Goal: Find specific page/section: Find specific page/section

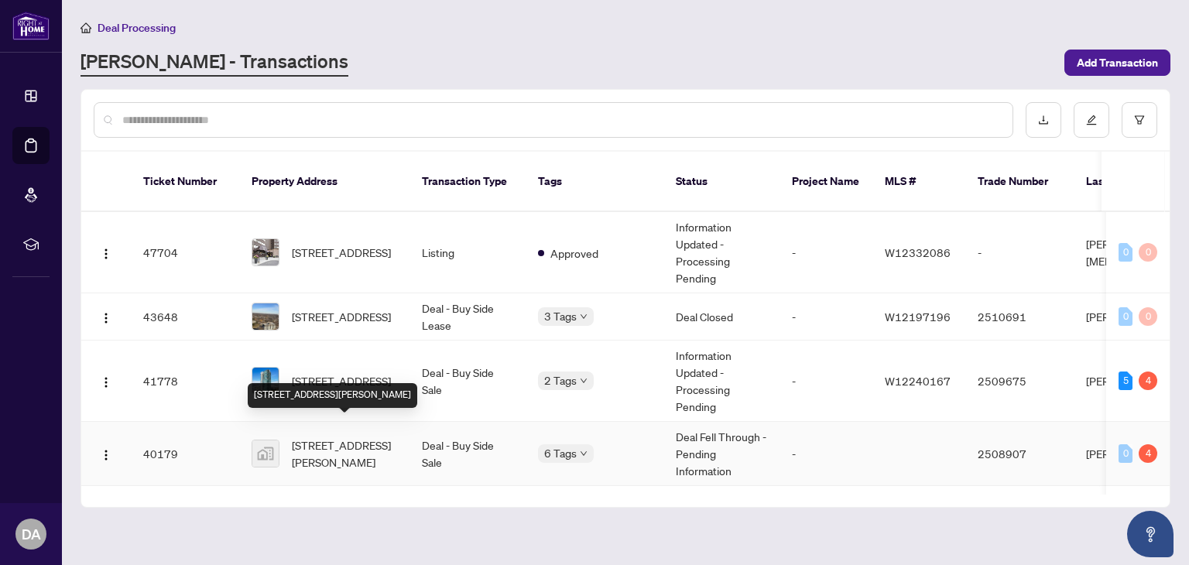
click at [372, 383] on div "[STREET_ADDRESS][PERSON_NAME]" at bounding box center [333, 395] width 170 height 25
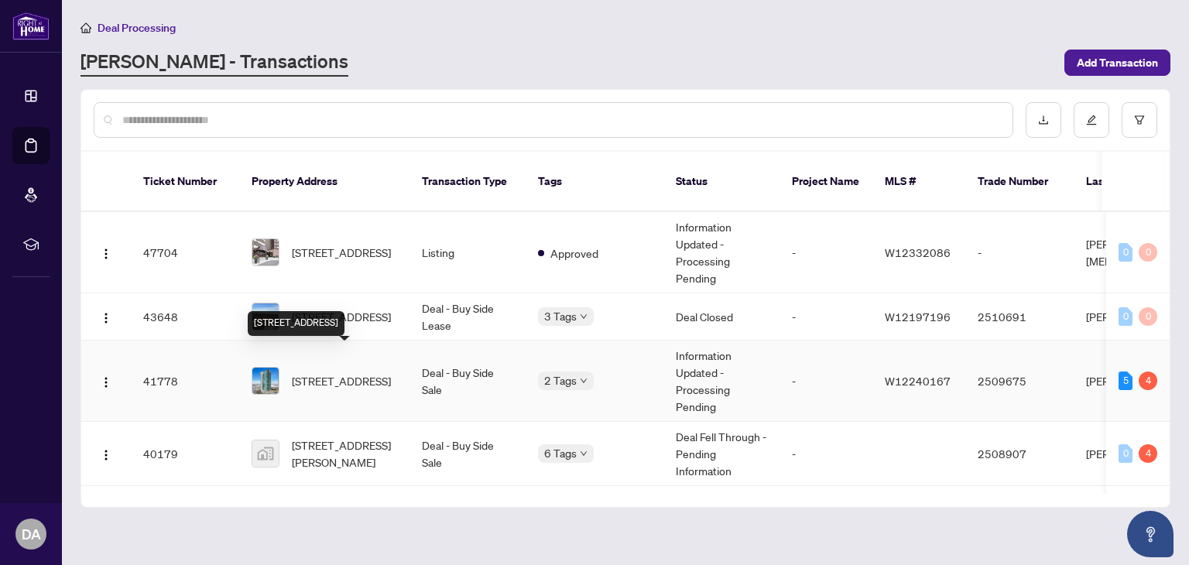
click at [342, 372] on span "[STREET_ADDRESS]" at bounding box center [341, 380] width 99 height 17
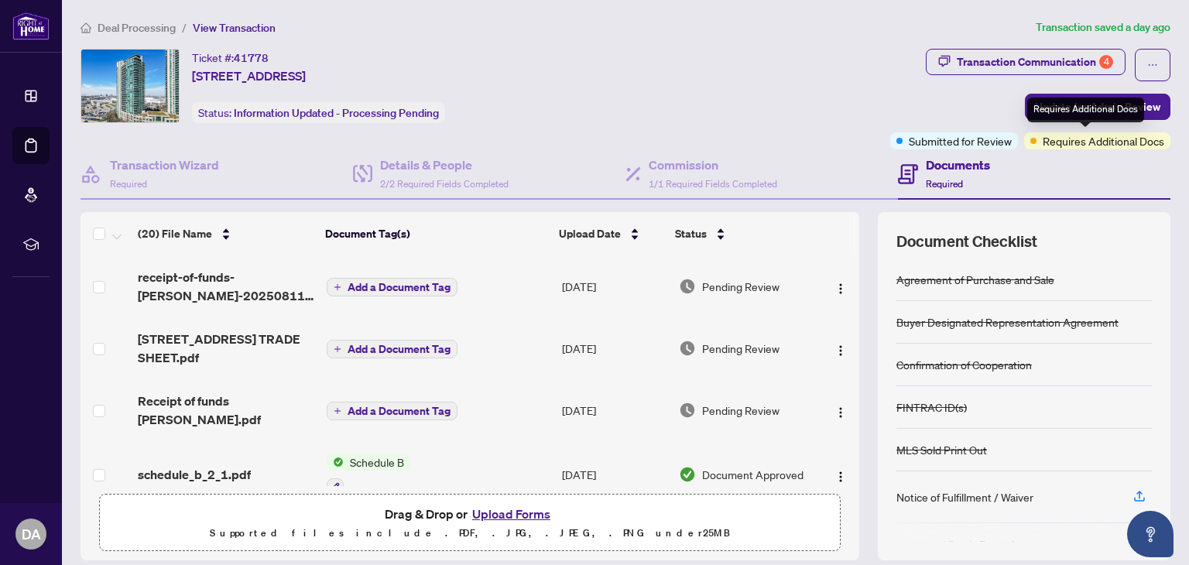
click at [1090, 141] on span "Requires Additional Docs" at bounding box center [1104, 140] width 122 height 17
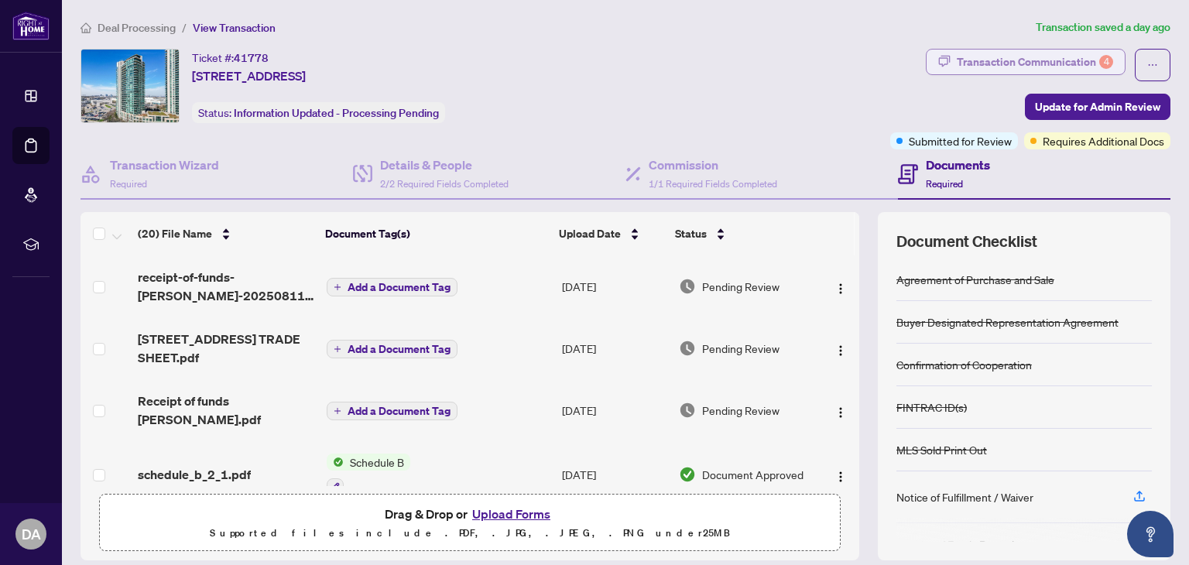
click at [1045, 50] on div "Transaction Communication 4" at bounding box center [1035, 62] width 156 height 25
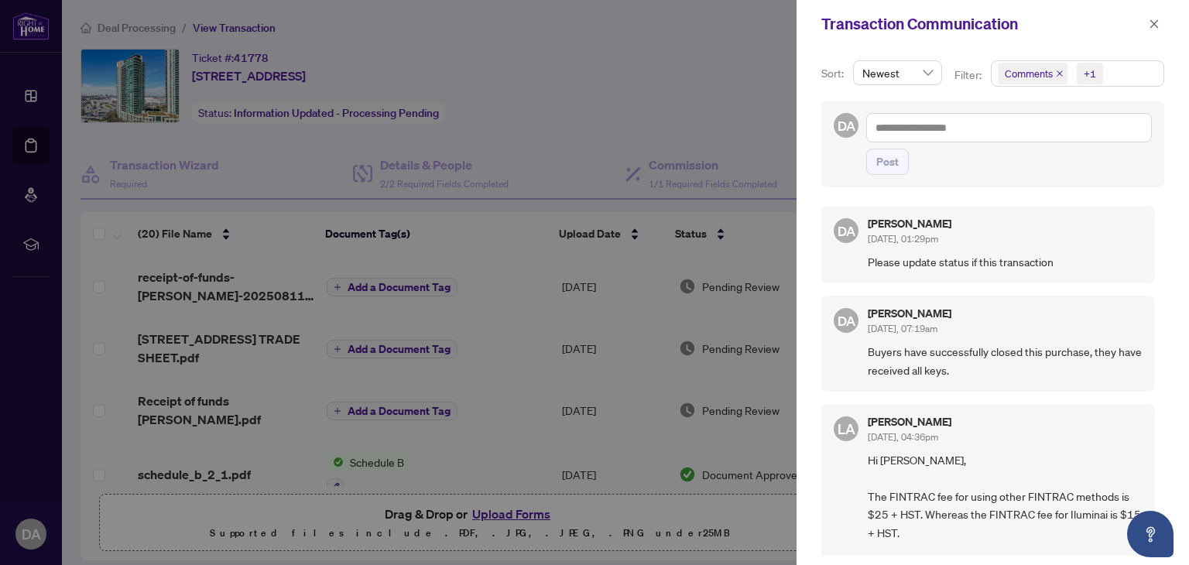
click at [694, 98] on div at bounding box center [594, 282] width 1189 height 565
click at [1160, 26] on button "button" at bounding box center [1154, 24] width 20 height 19
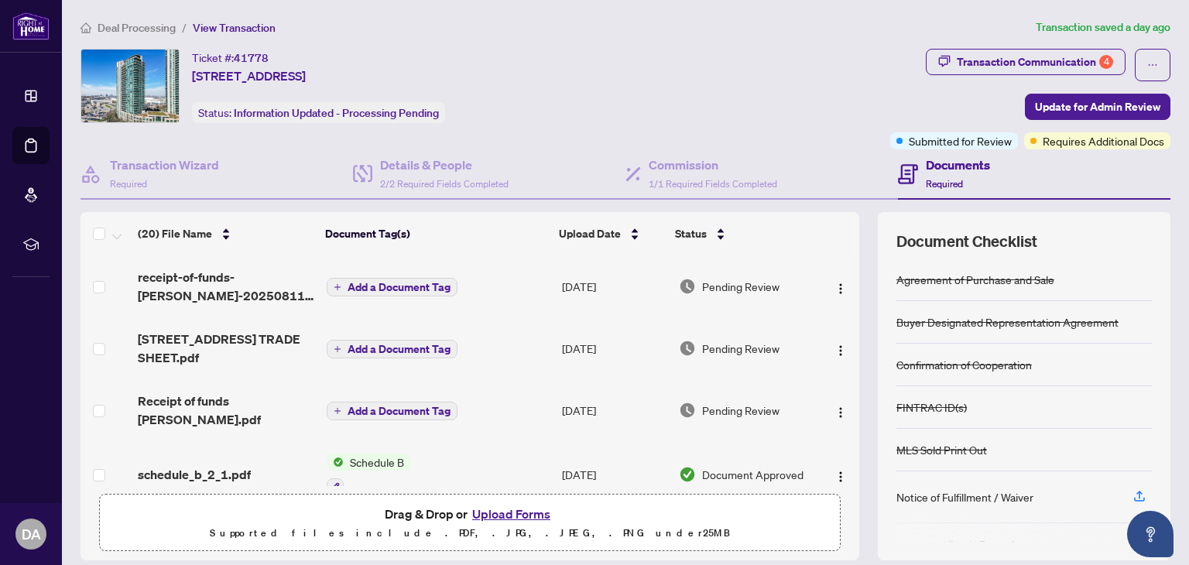
click at [135, 31] on span "Deal Processing" at bounding box center [137, 28] width 78 height 14
